Goal: Task Accomplishment & Management: Manage account settings

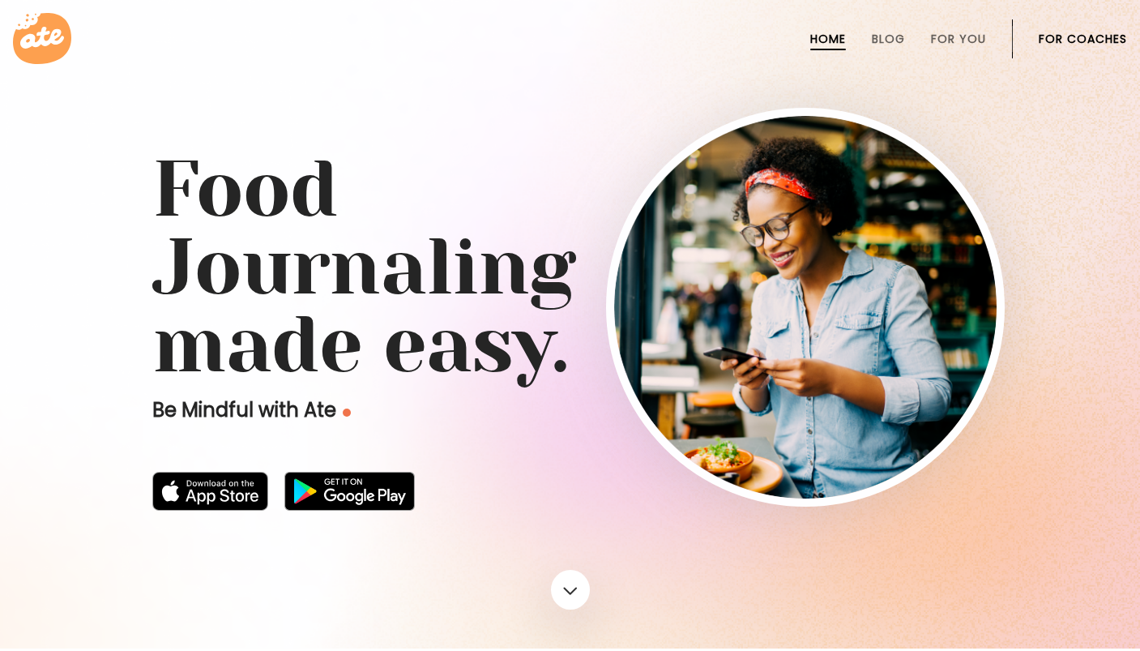
click at [1104, 44] on link "For Coaches" at bounding box center [1083, 38] width 88 height 13
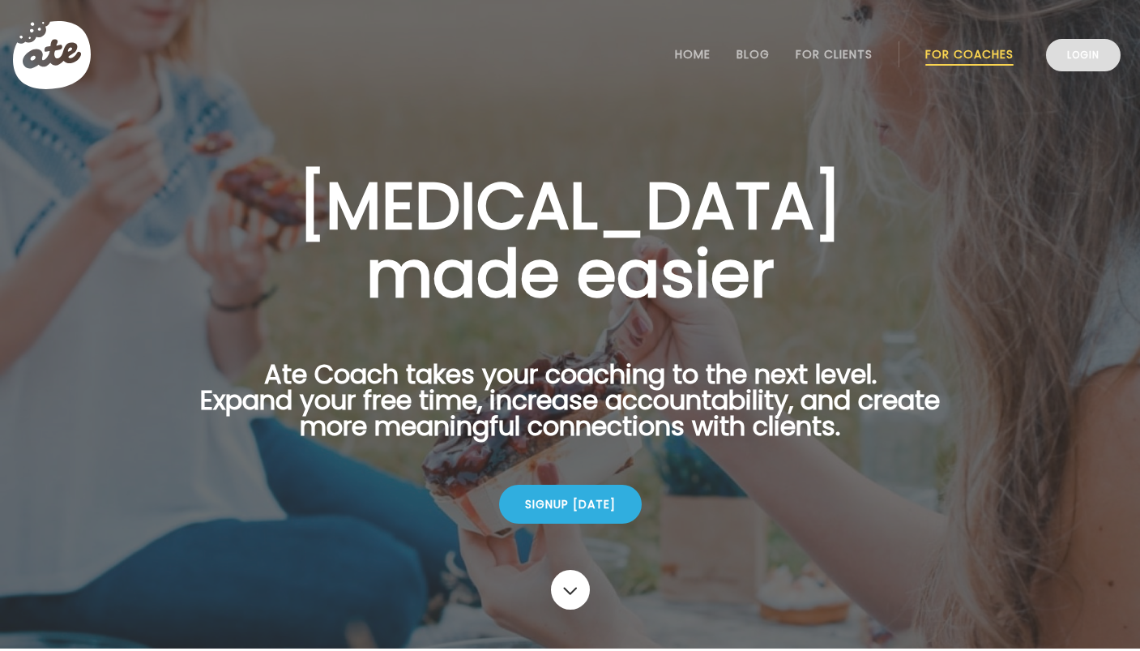
click at [1077, 62] on link "Login" at bounding box center [1083, 55] width 75 height 32
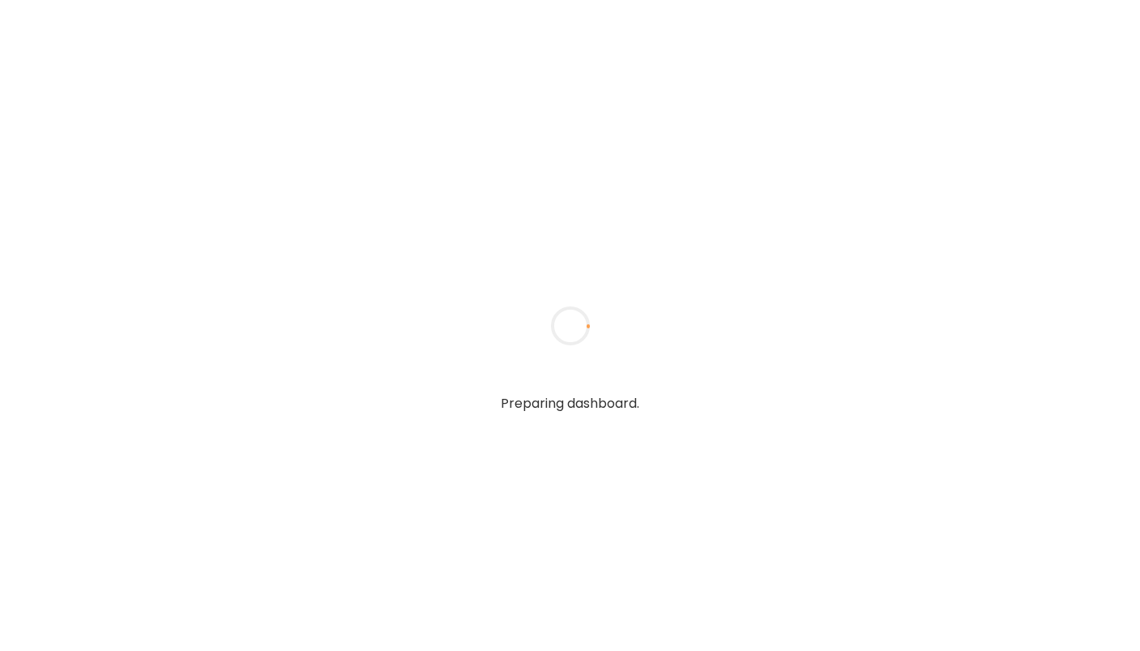
type input "**********"
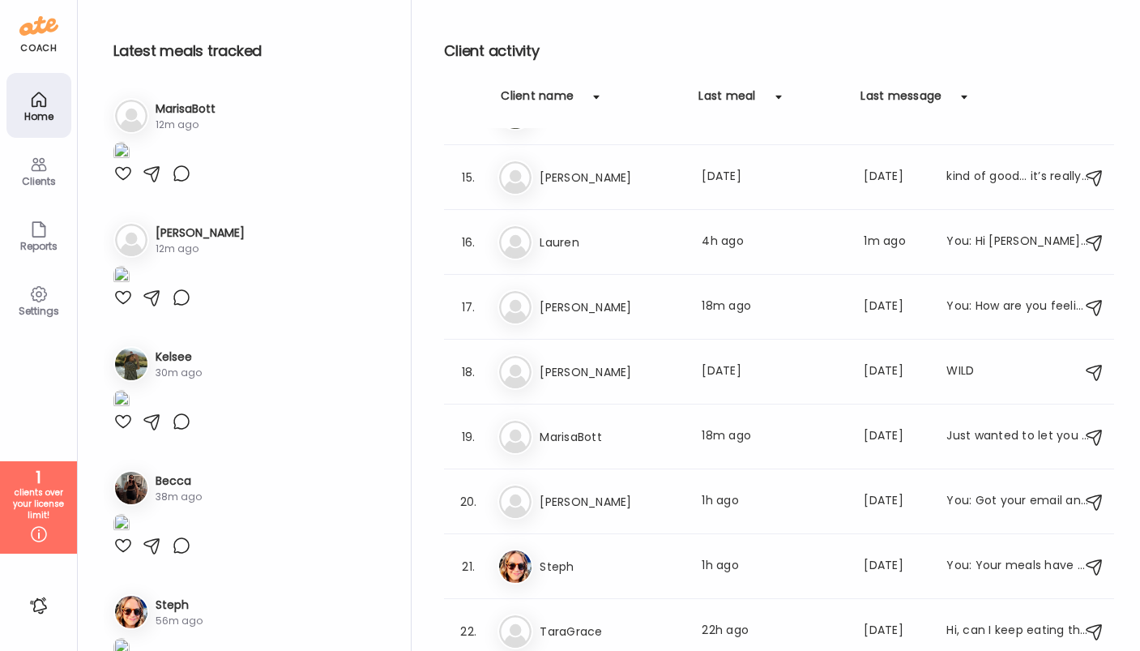
scroll to position [895, 0]
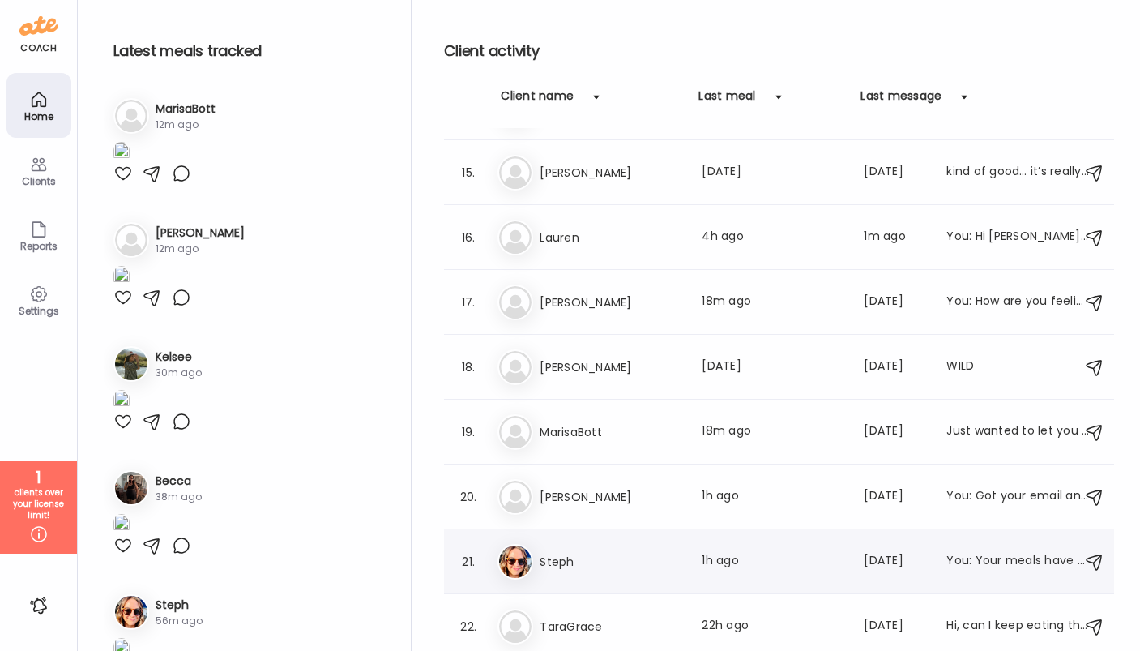
click at [645, 556] on h3 "Steph" at bounding box center [611, 561] width 143 height 19
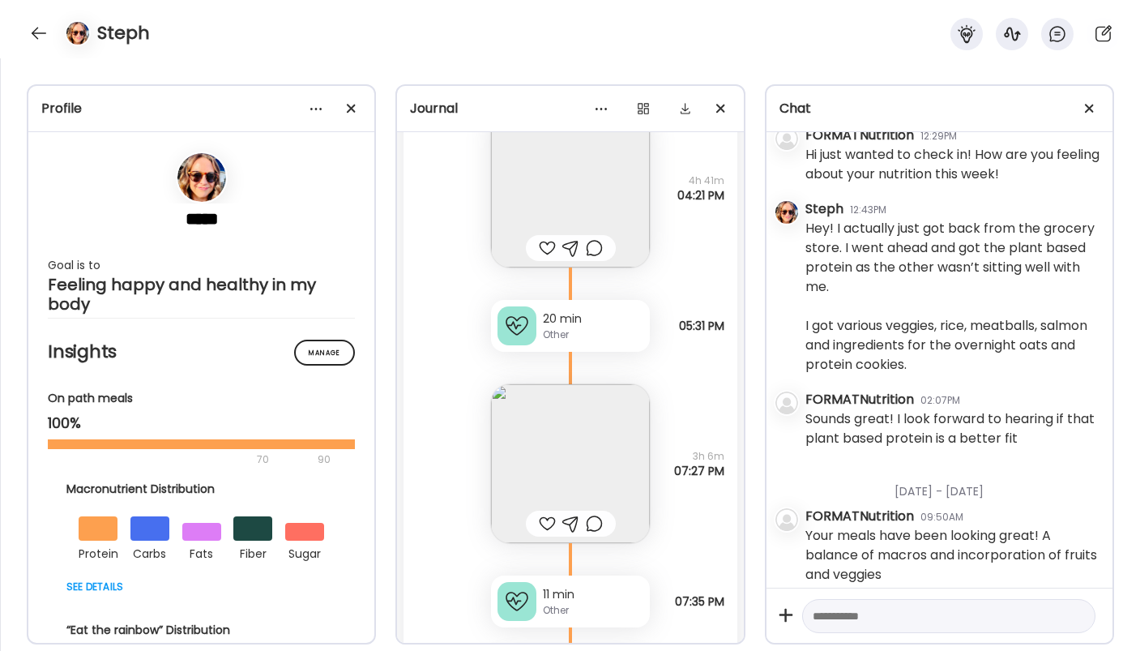
scroll to position [36687, 0]
click at [617, 434] on img at bounding box center [570, 463] width 159 height 159
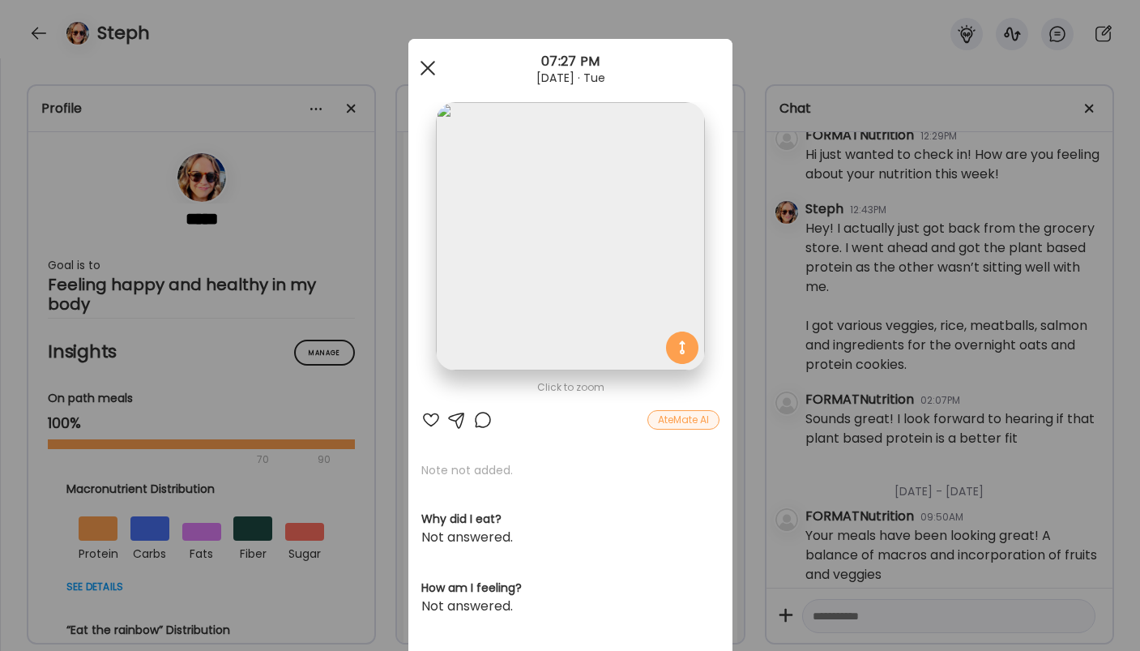
click at [423, 65] on span at bounding box center [427, 68] width 15 height 15
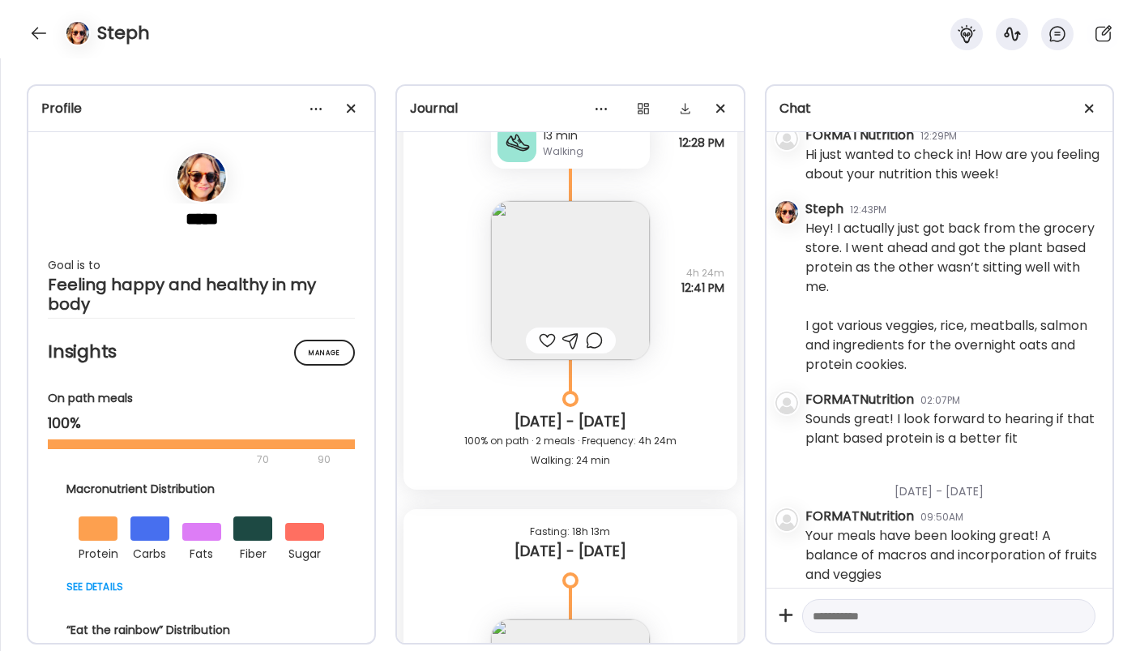
scroll to position [31069, 0]
